Goal: Task Accomplishment & Management: Use online tool/utility

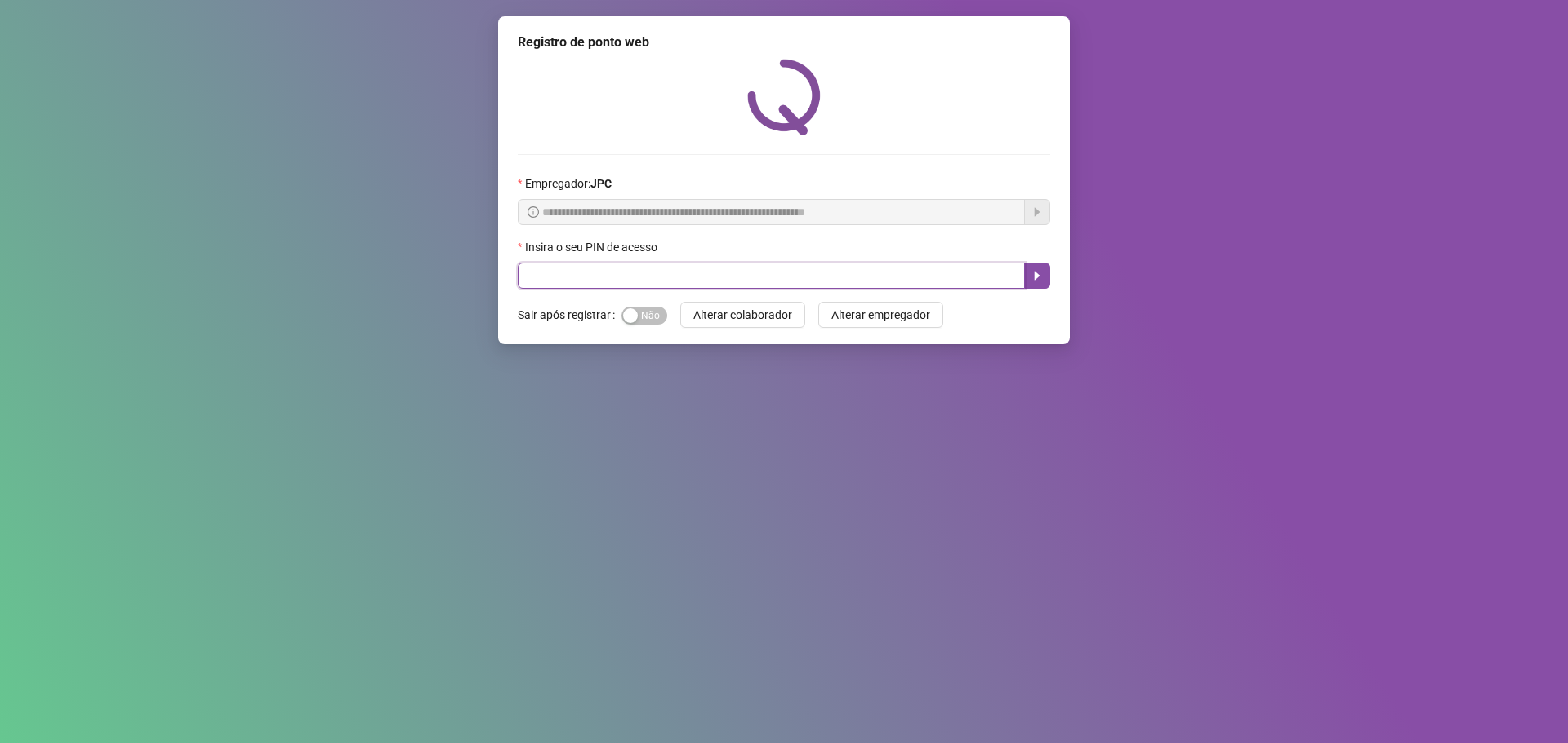
click at [661, 273] on input "text" at bounding box center [771, 276] width 507 height 26
type input "*****"
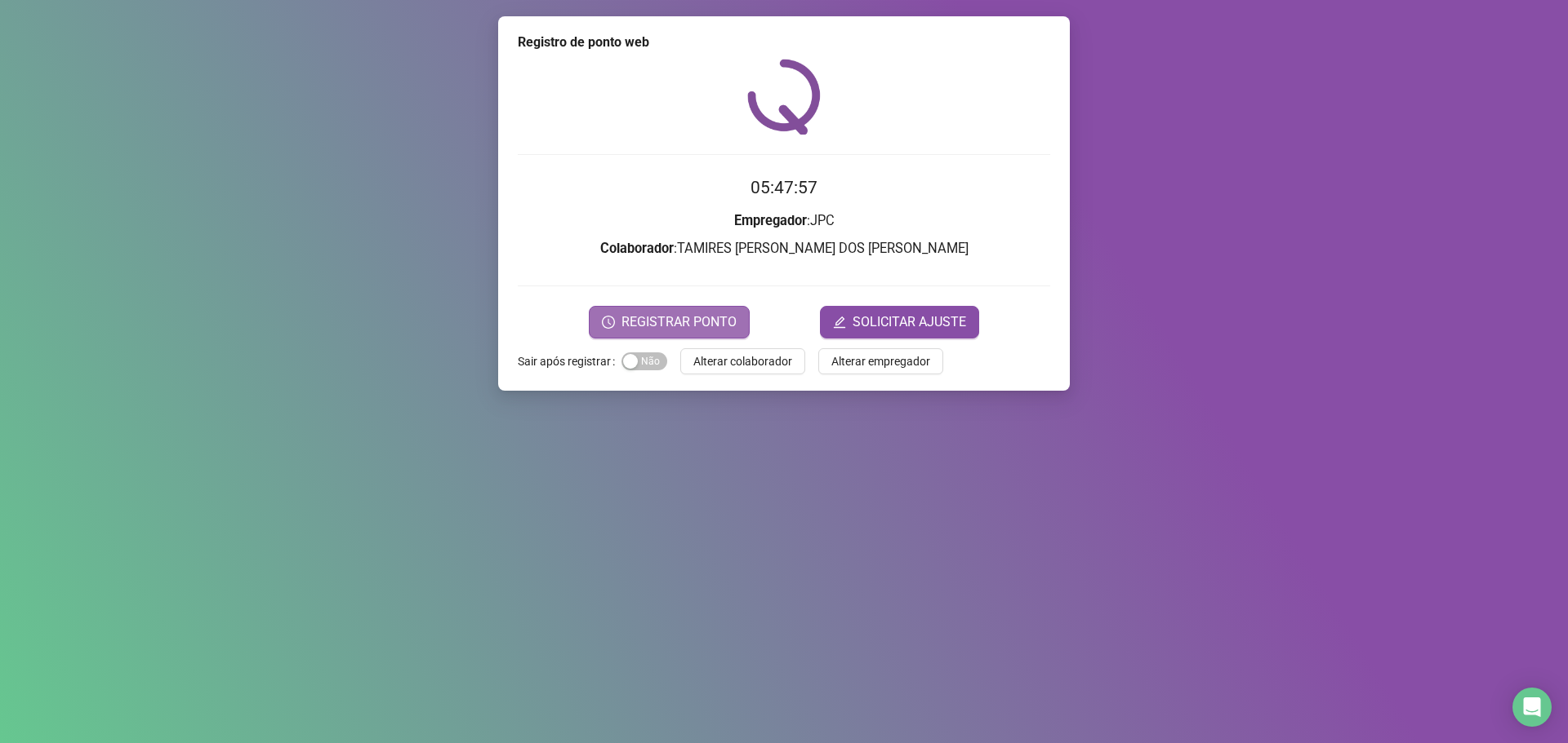
click at [695, 326] on span "REGISTRAR PONTO" at bounding box center [679, 323] width 116 height 19
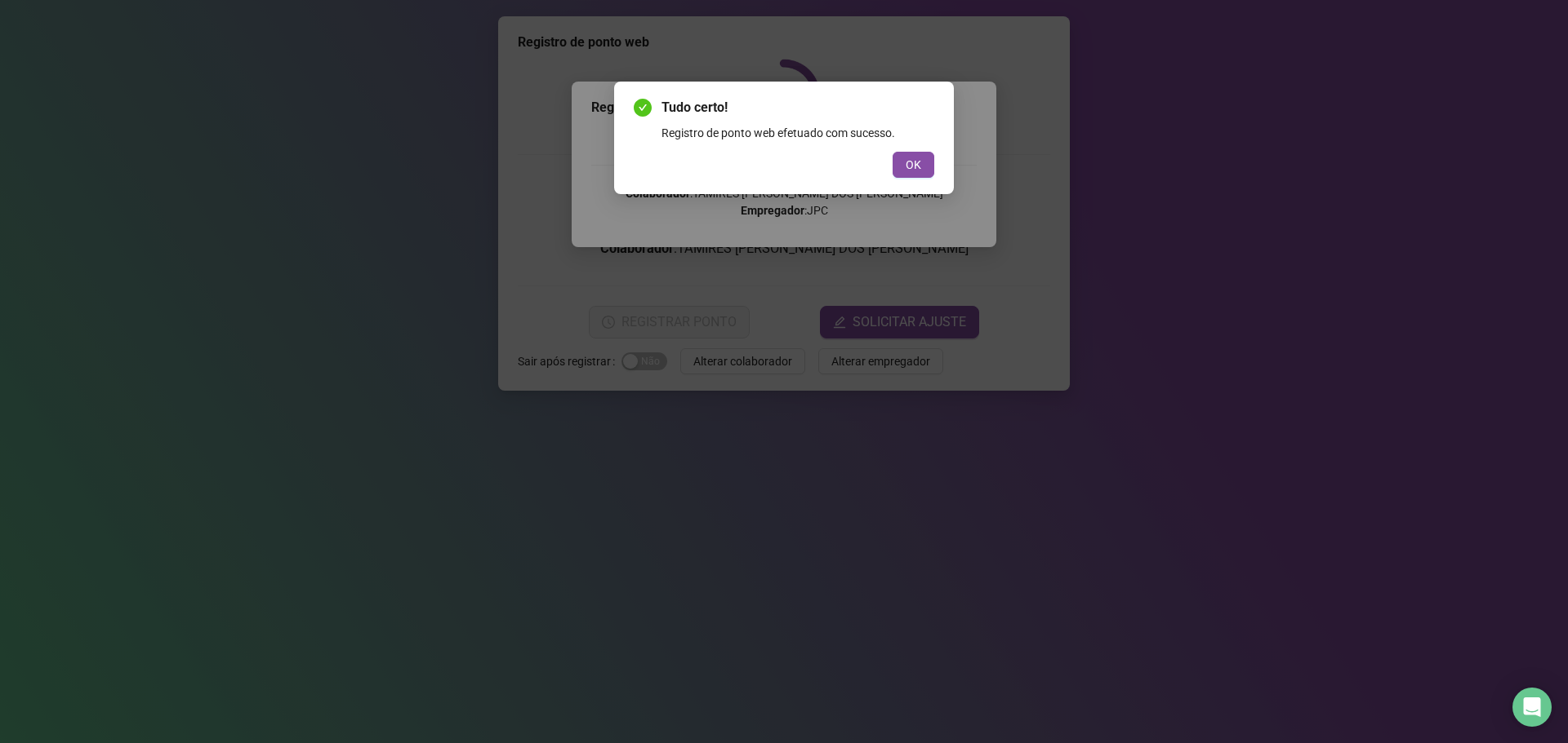
click at [892, 152] on button "OK" at bounding box center [913, 165] width 41 height 26
